Goal: Use online tool/utility: Utilize a website feature to perform a specific function

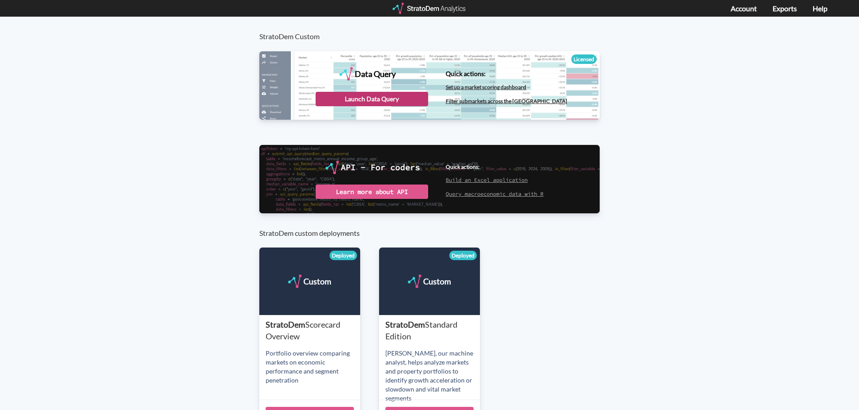
drag, startPoint x: 394, startPoint y: 99, endPoint x: 389, endPoint y: 98, distance: 5.9
click at [394, 99] on div "Launch Data Query" at bounding box center [372, 99] width 113 height 14
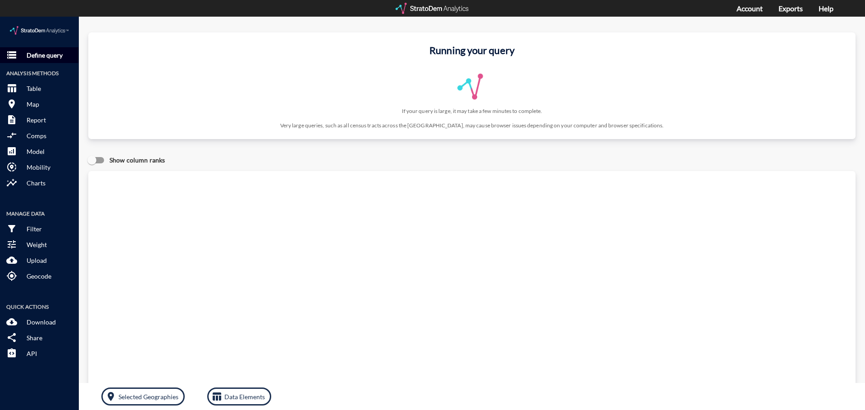
click p "Define query"
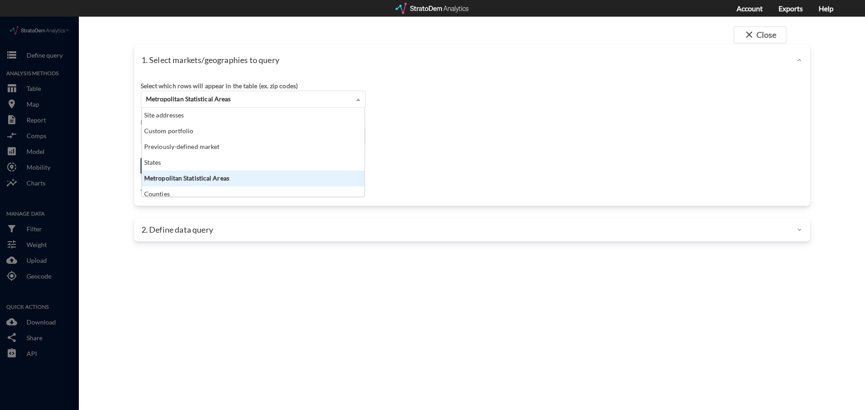
click div "Metropolitan Statistical Areas"
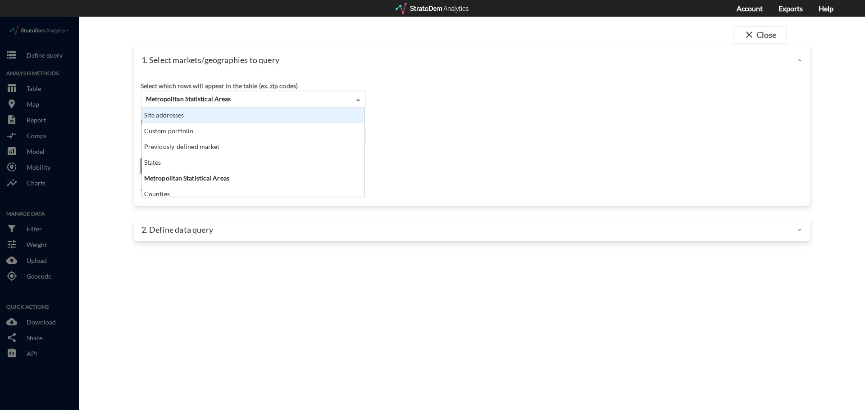
click div "Site addresses"
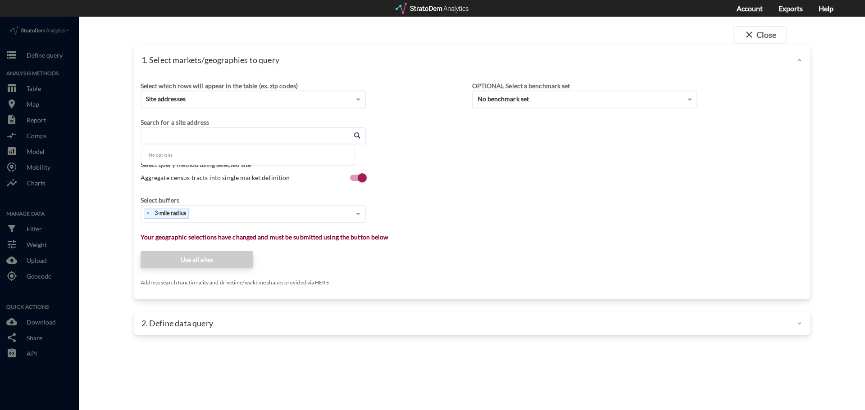
click input "Enter an address"
type input "32970"
click input "Enter an address"
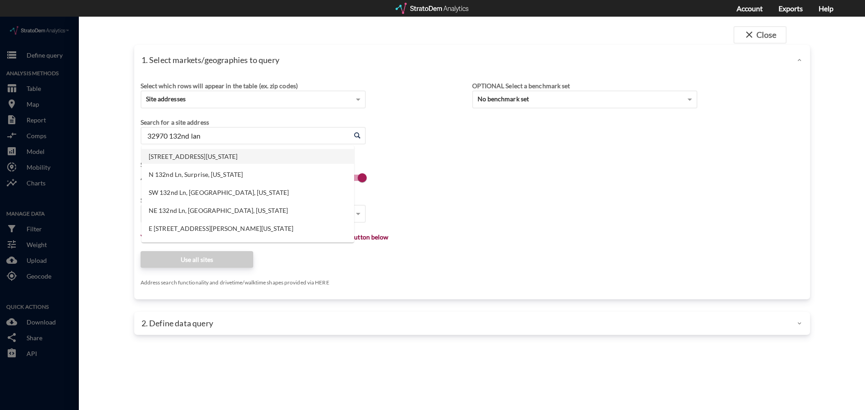
click li "[STREET_ADDRESS][US_STATE]"
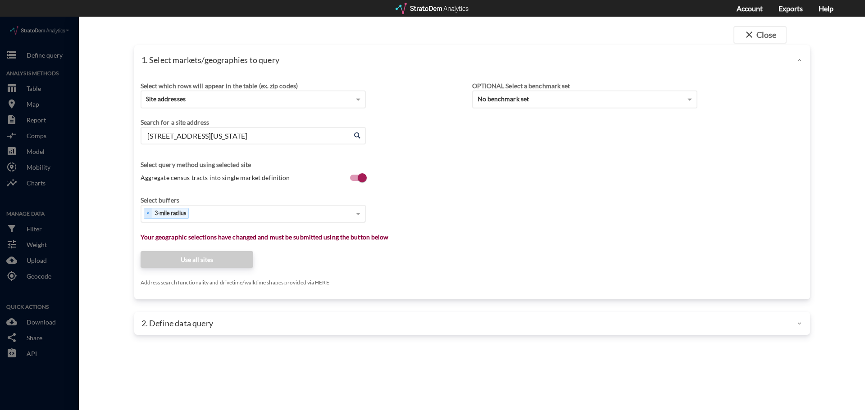
type input "[STREET_ADDRESS][US_STATE]"
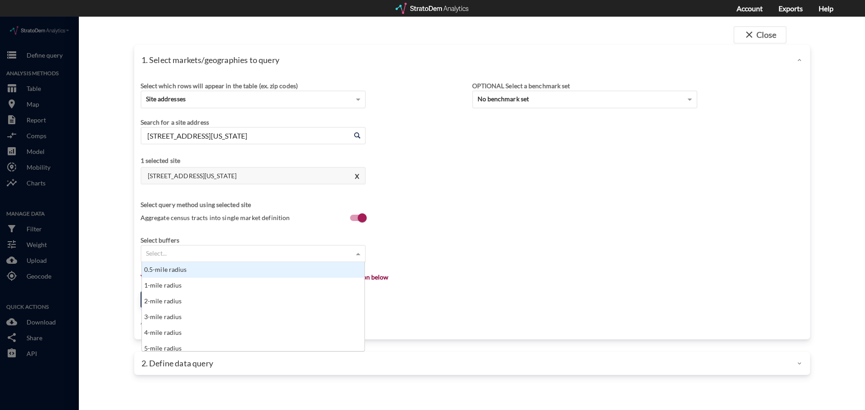
click div "Select..."
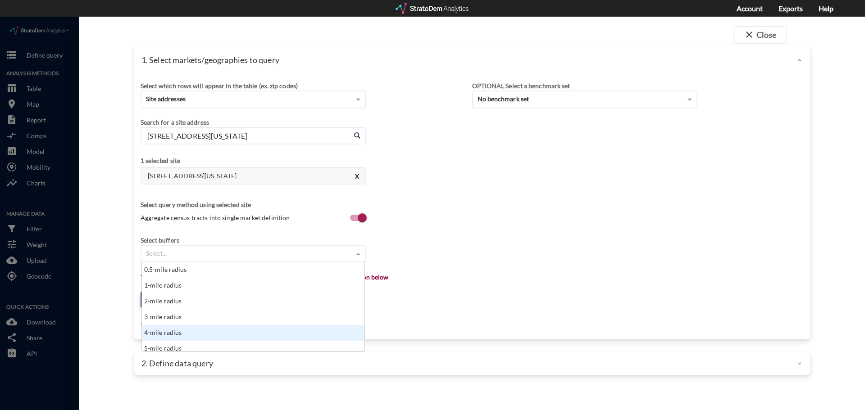
scroll to position [5, 0]
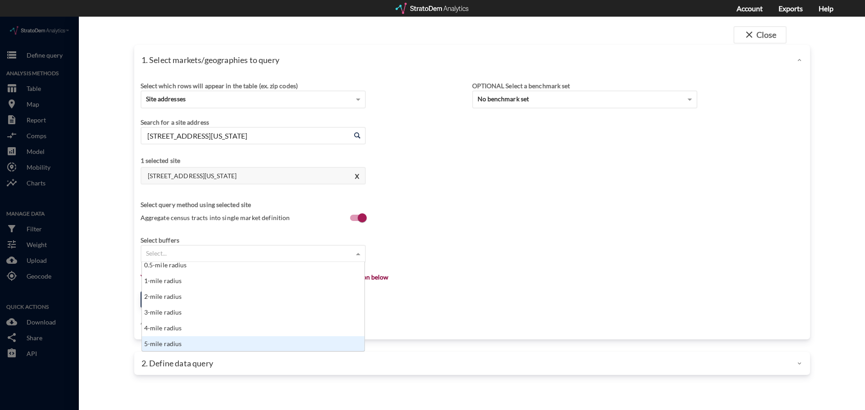
click div "5-mile radius"
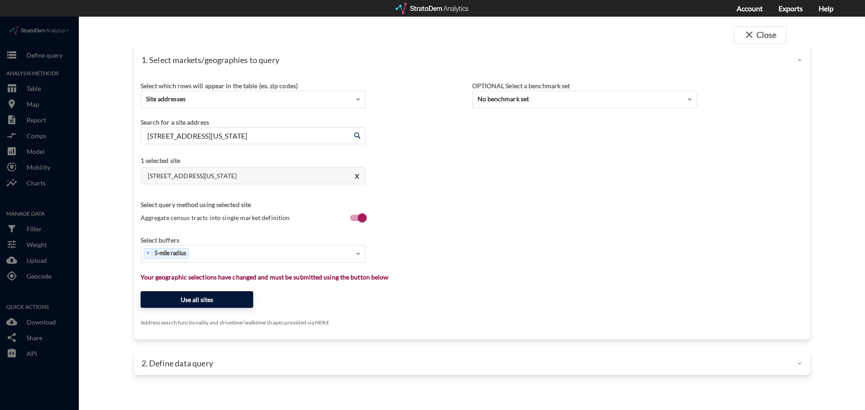
click button "Use all sites"
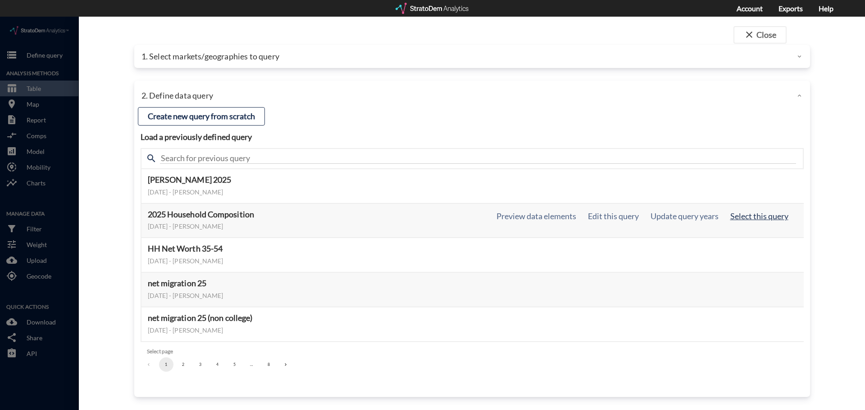
click button "Select this query"
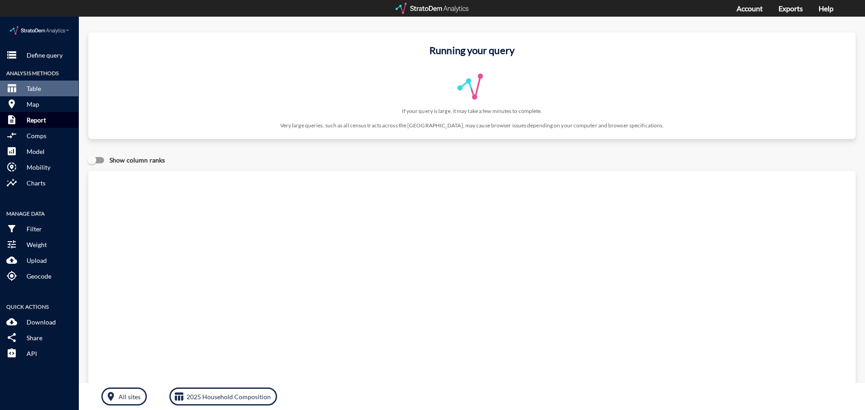
click p "Report"
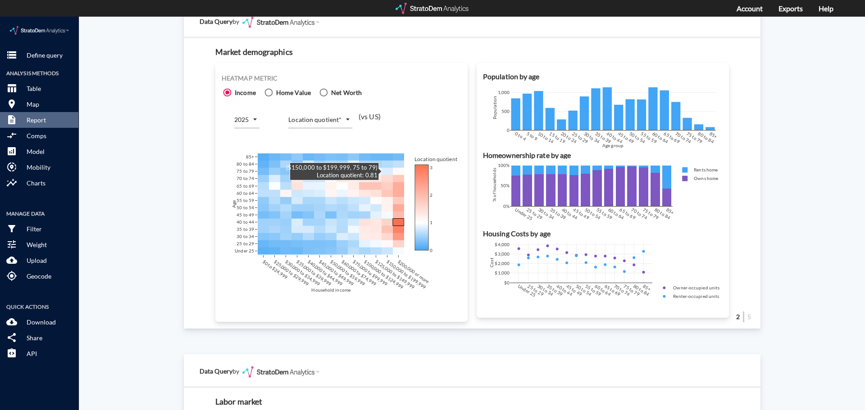
scroll to position [495, 0]
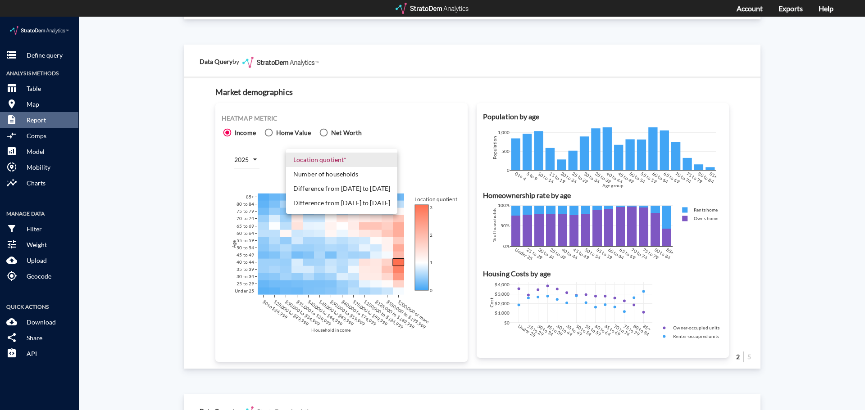
click body "/vantagepoint/us/-1 storage Define query Analysis Methods table_chart Table roo…"
click li "Number of households"
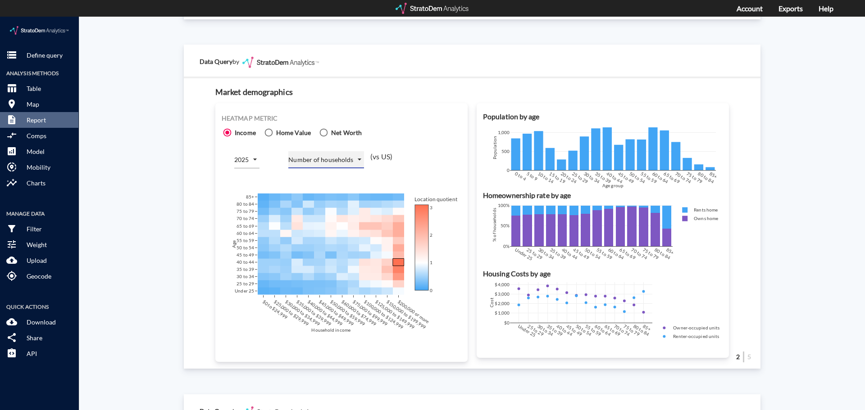
type input "COUNT"
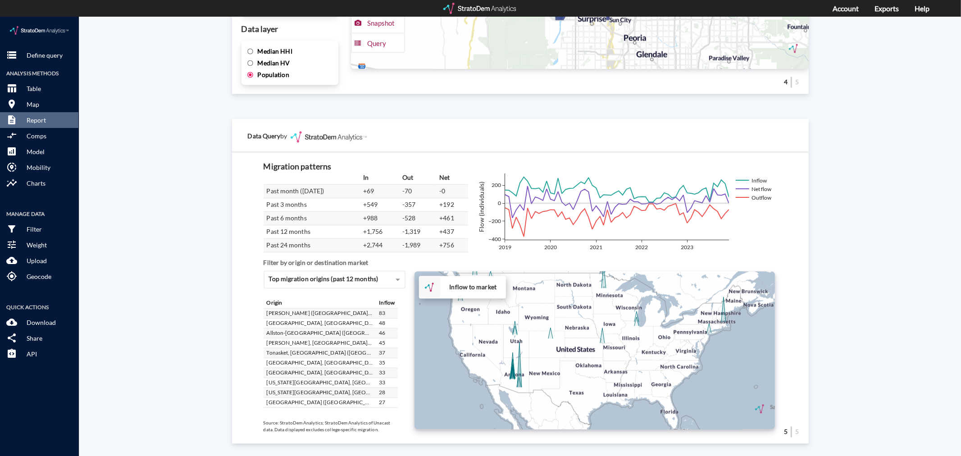
scroll to position [1476, 0]
click icon
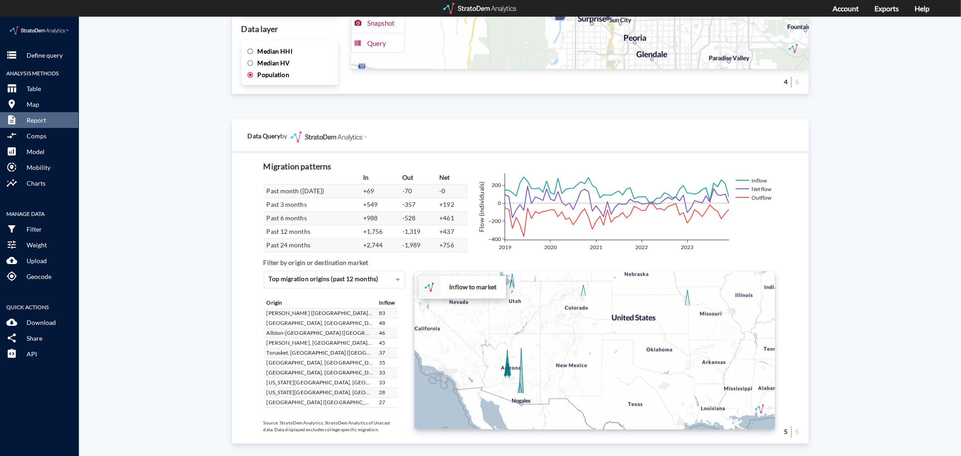
click div "+ − Inflow to market CUSTOMIZE DATA Draw a polygon Draw a rectangle Draw a mark…"
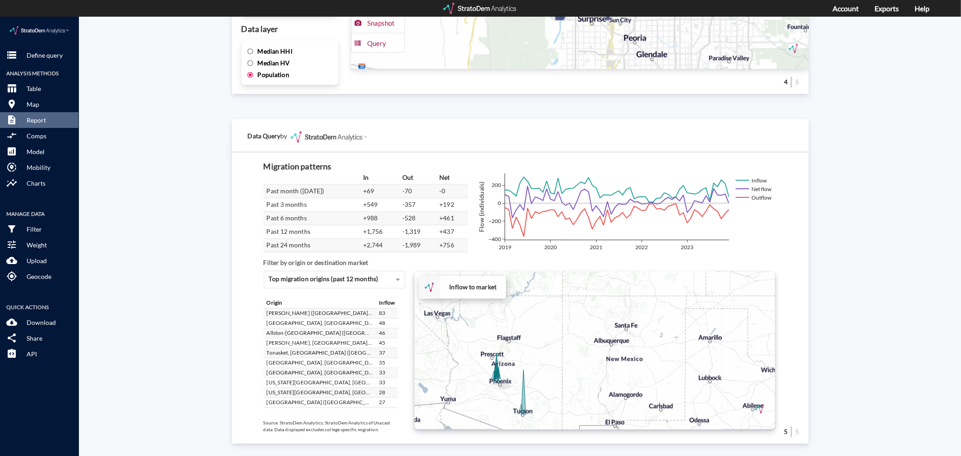
click div "+ − Inflow to market CUSTOMIZE DATA Draw a polygon Draw a rectangle Draw a mark…"
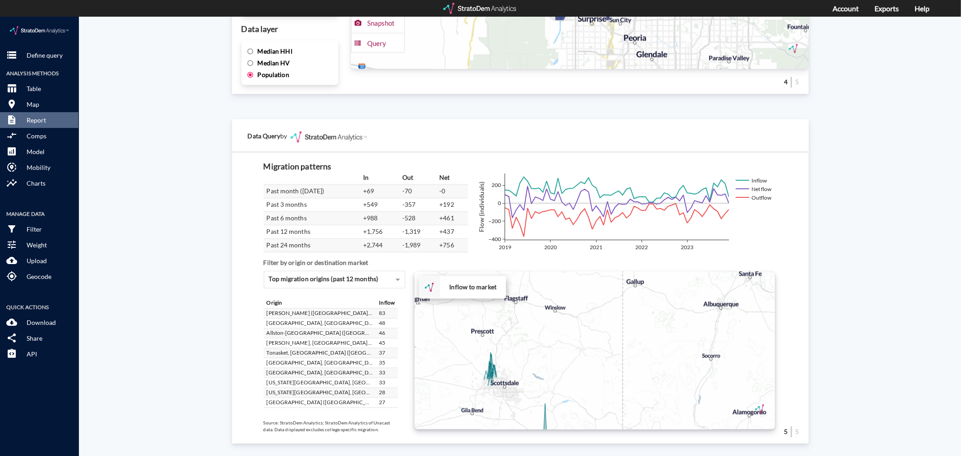
click div "+ − Inflow to market CUSTOMIZE DATA Draw a polygon Draw a rectangle Draw a mark…"
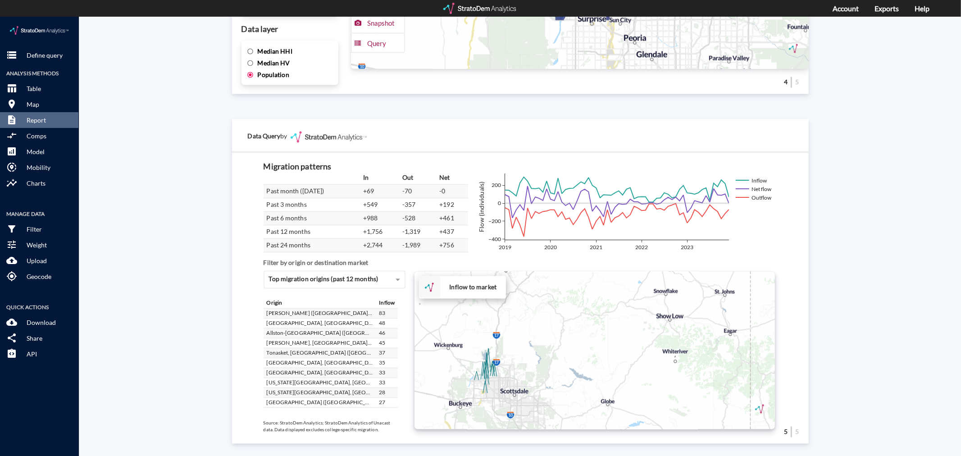
click div "+ − Inflow to market CUSTOMIZE DATA Draw a polygon Draw a rectangle Draw a mark…"
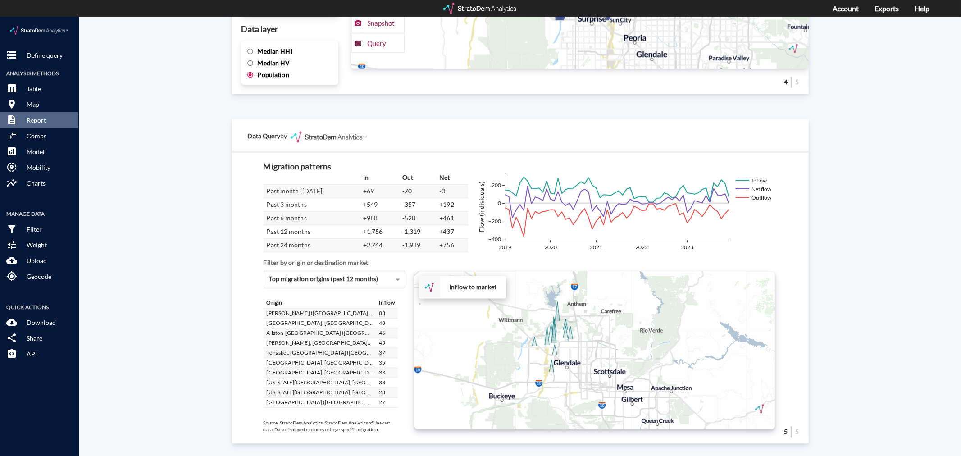
drag, startPoint x: 503, startPoint y: 353, endPoint x: 578, endPoint y: 319, distance: 82.6
click div "+ − Inflow to market CUSTOMIZE DATA Draw a polygon Draw a rectangle Draw a mark…"
